Goal: Information Seeking & Learning: Learn about a topic

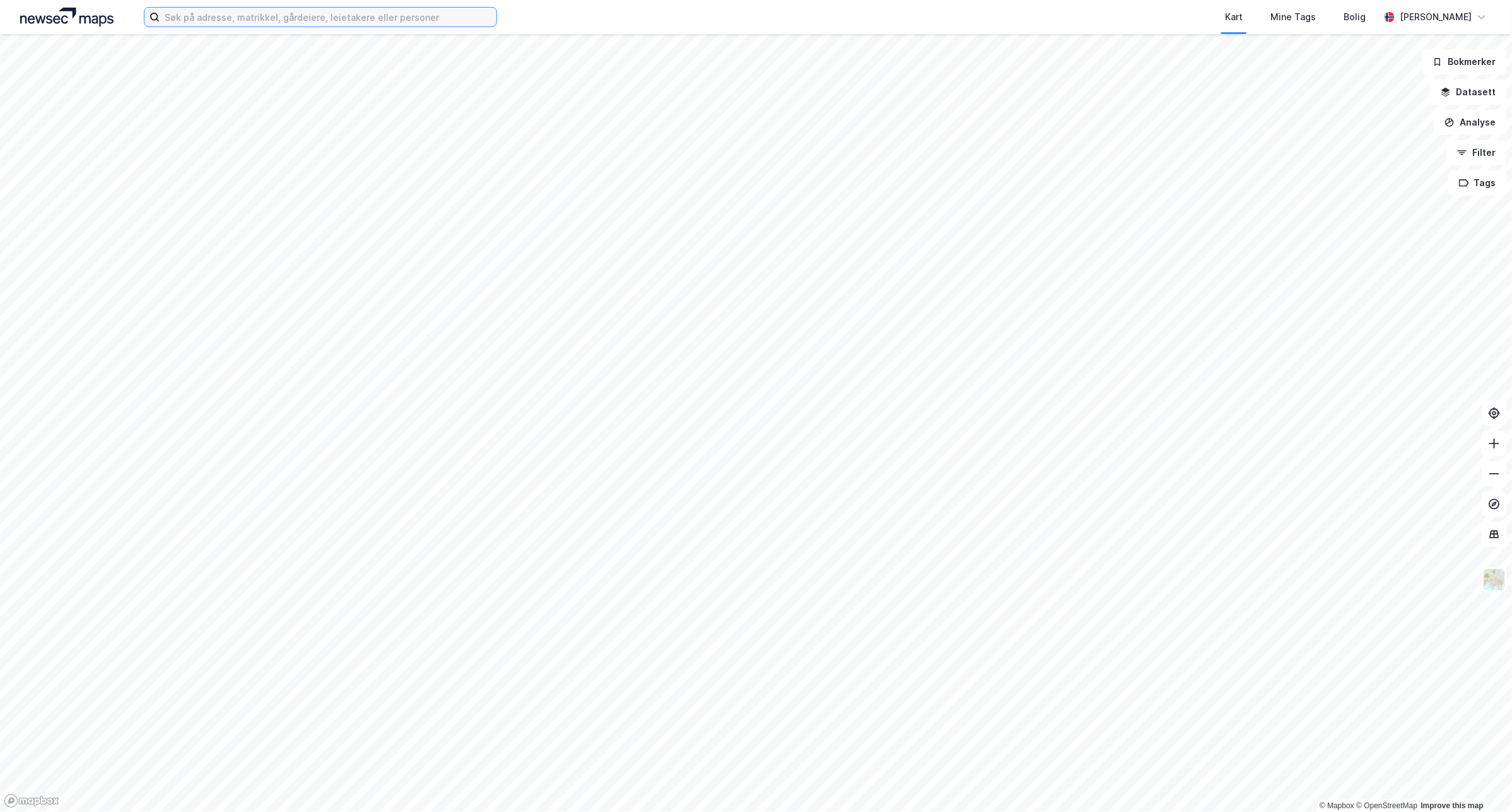
click at [407, 19] on input at bounding box center [329, 17] width 337 height 19
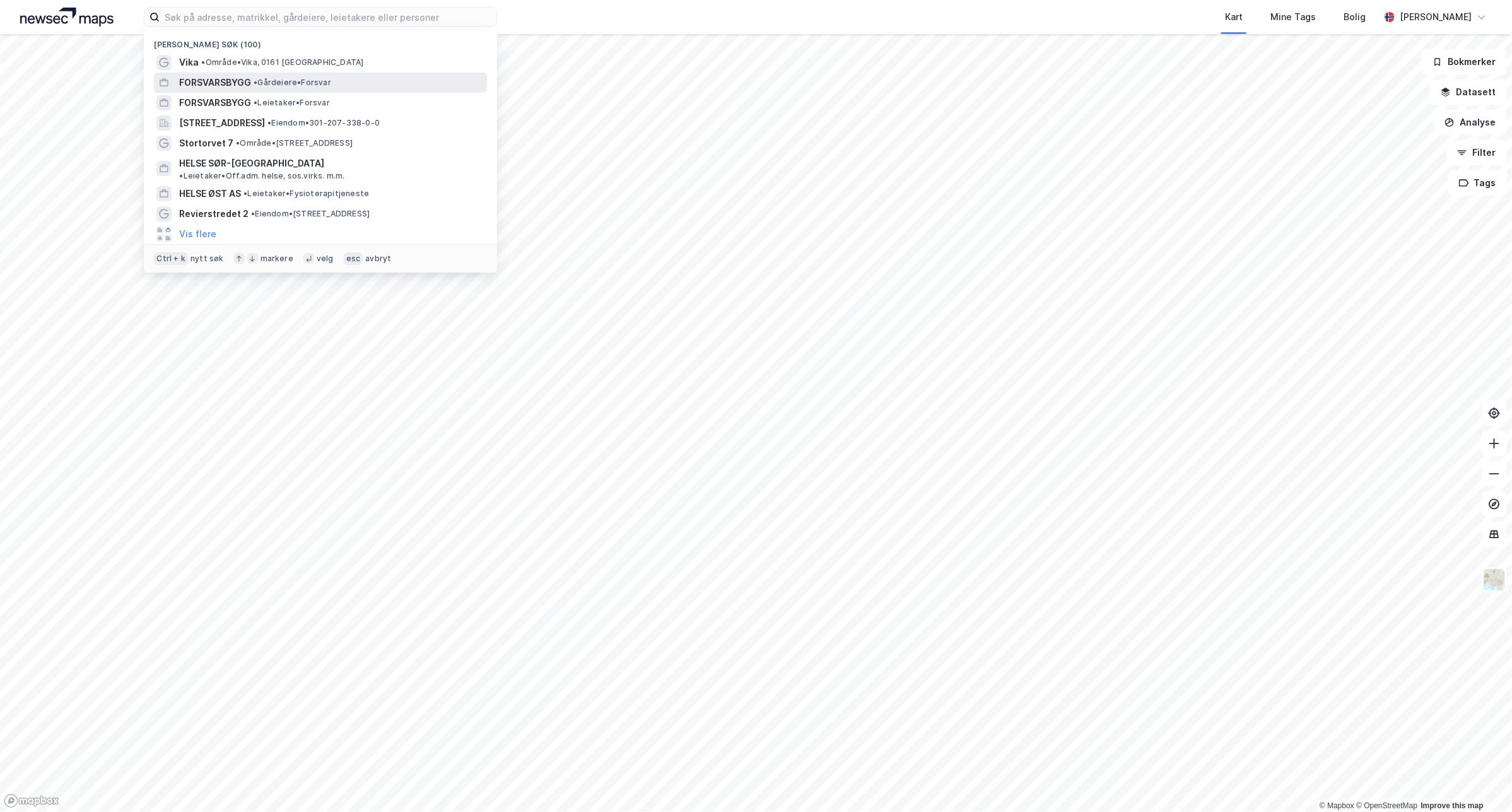
click at [386, 86] on div "FORSVARSBYGG • Gårdeiere • Forsvar" at bounding box center [331, 83] width 305 height 15
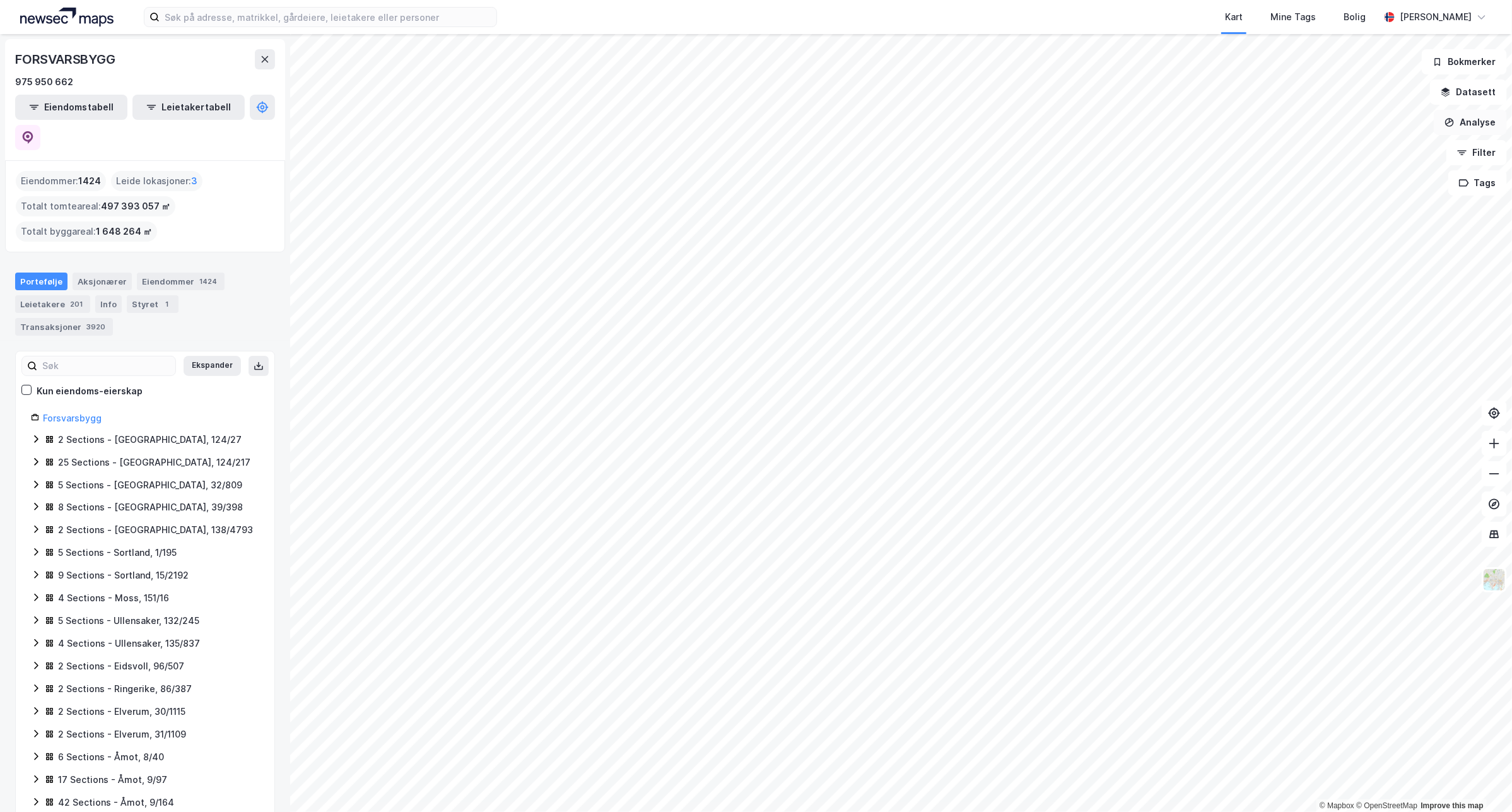
click at [1490, 126] on button "Analyse" at bounding box center [1470, 122] width 73 height 25
click at [38, 434] on icon at bounding box center [36, 440] width 10 height 10
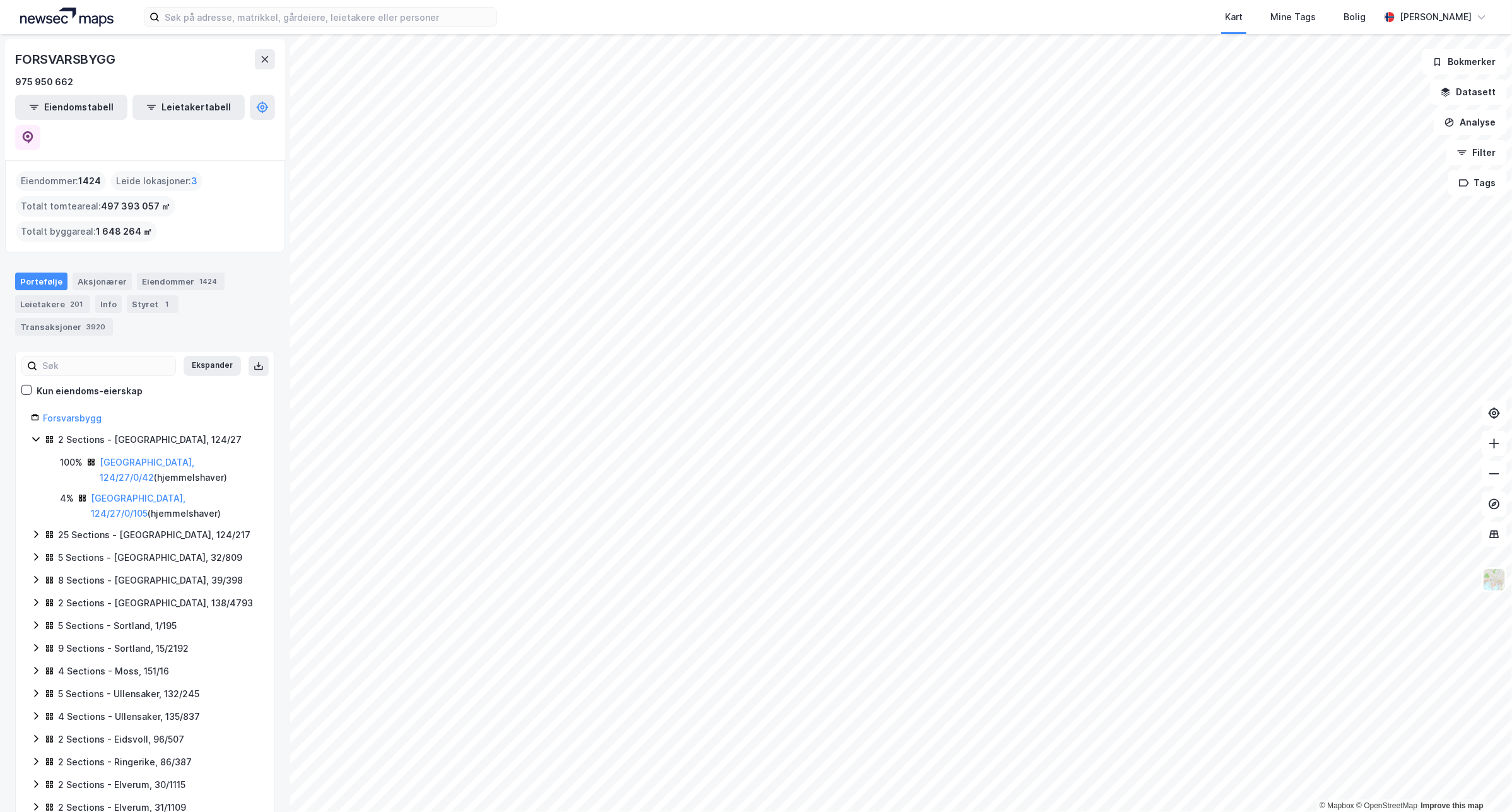
click at [38, 434] on icon at bounding box center [36, 440] width 10 height 10
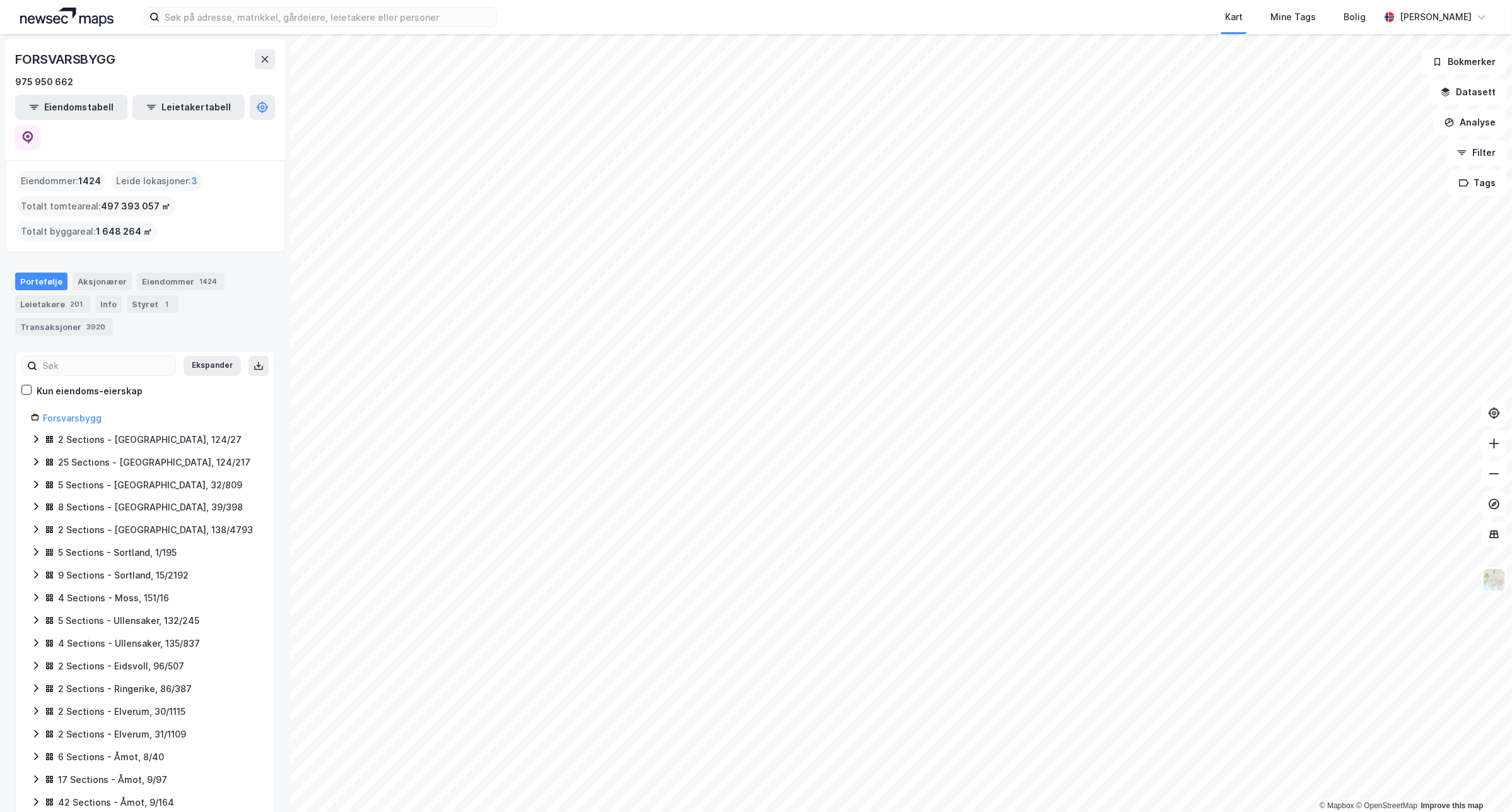
click at [41, 432] on div "2 Sections - [GEOGRAPHIC_DATA], 124/27" at bounding box center [144, 440] width 228 height 16
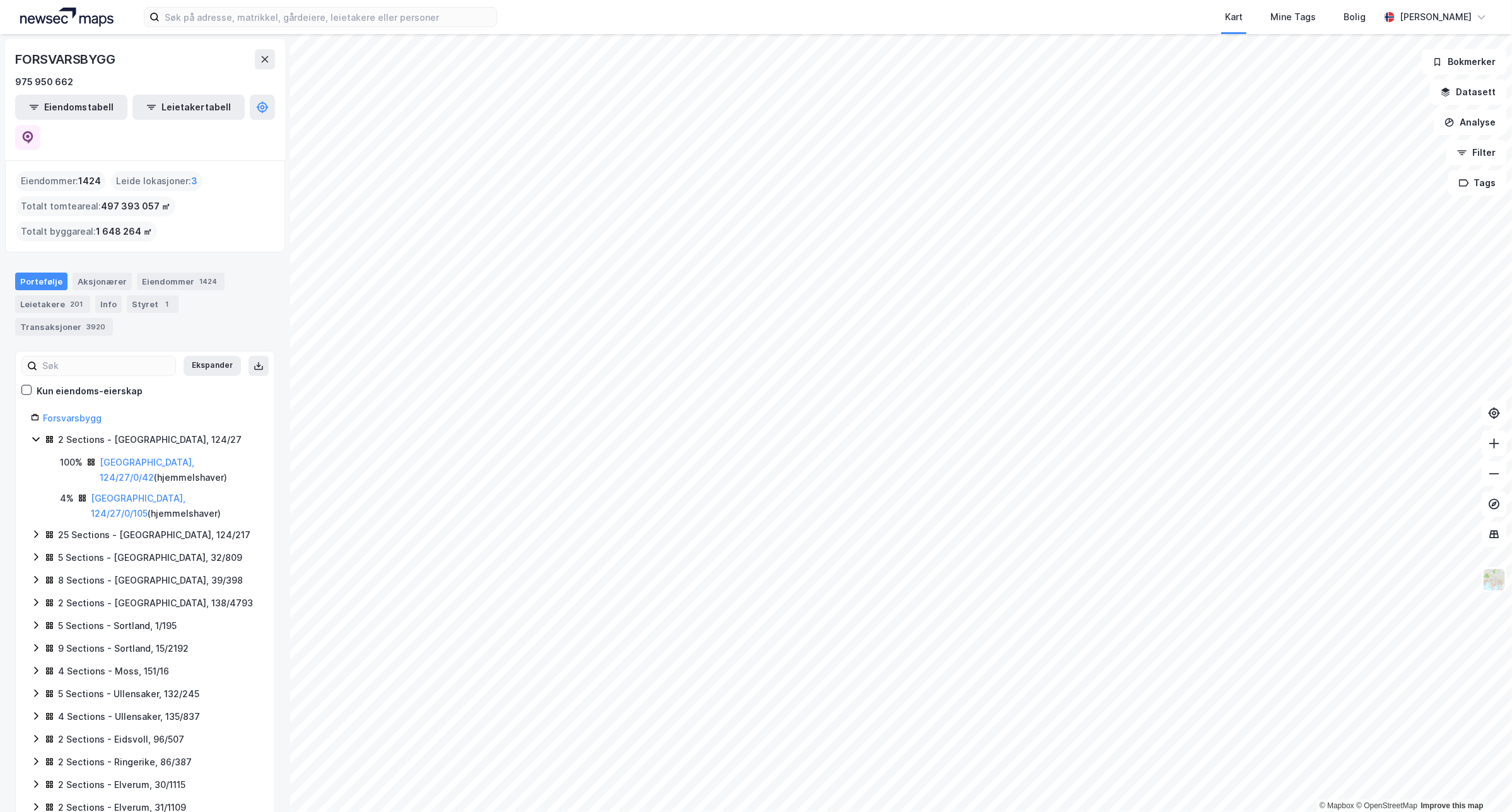
click at [70, 491] on div "4%" at bounding box center [67, 499] width 14 height 15
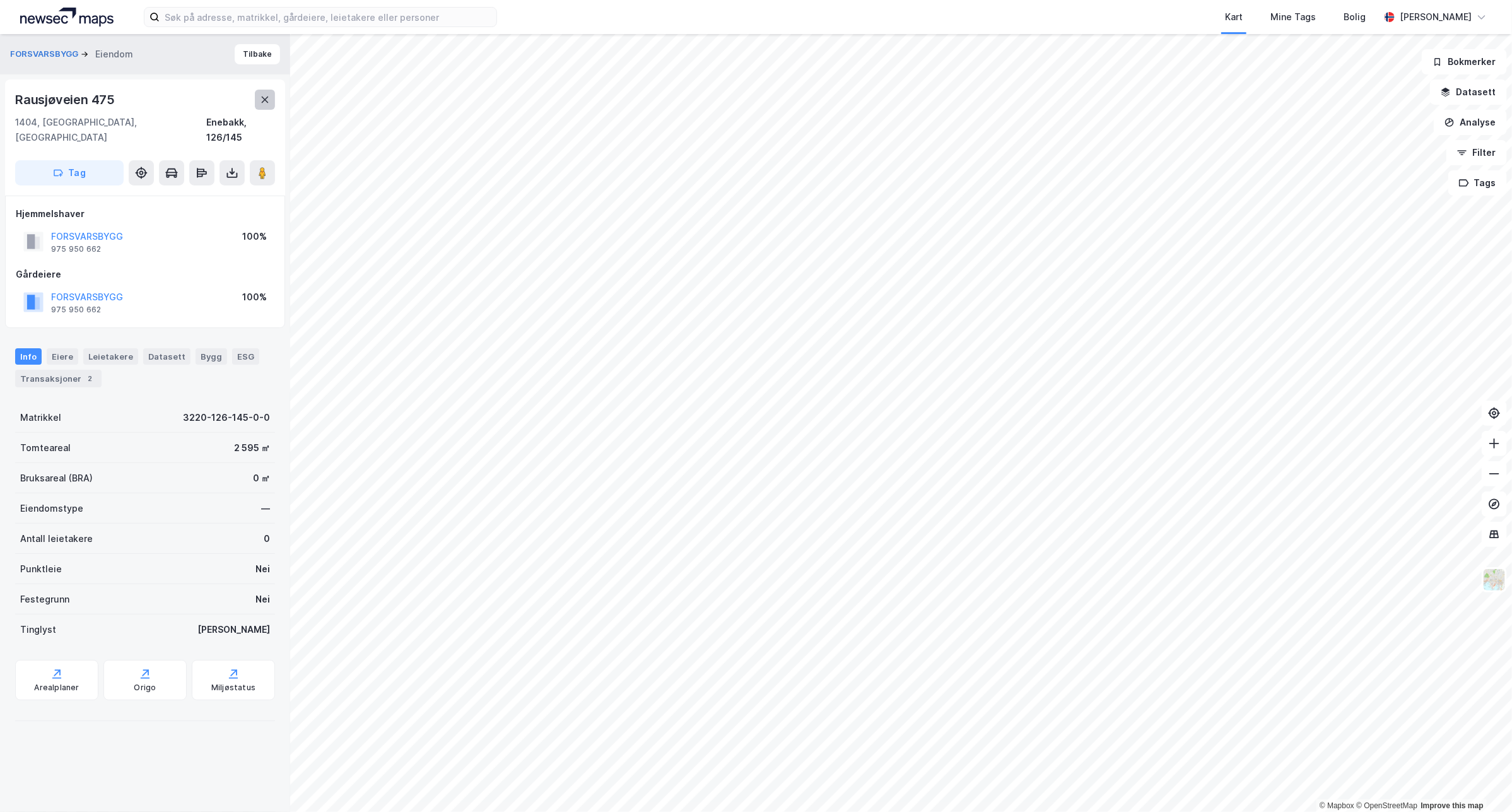
click at [265, 95] on icon at bounding box center [265, 100] width 10 height 10
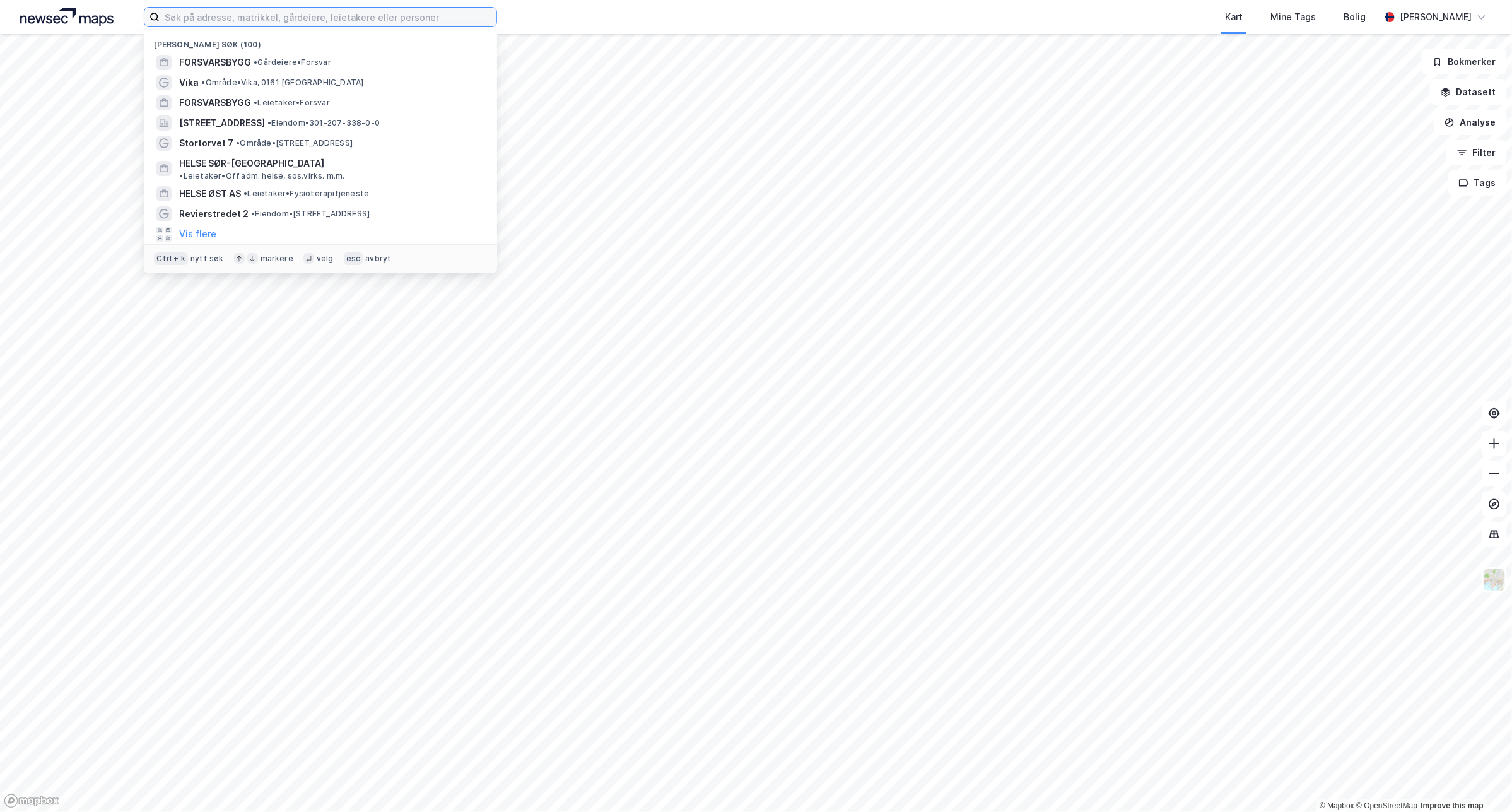
drag, startPoint x: 393, startPoint y: 19, endPoint x: 396, endPoint y: 11, distance: 8.5
click at [393, 18] on input at bounding box center [329, 17] width 337 height 19
click at [340, 56] on div "FORSVARSBYGG • Gårdeiere • Forsvar" at bounding box center [331, 63] width 305 height 15
